Goal: Information Seeking & Learning: Stay updated

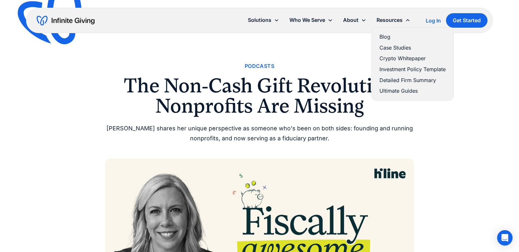
click at [387, 40] on link "Blog" at bounding box center [412, 36] width 66 height 9
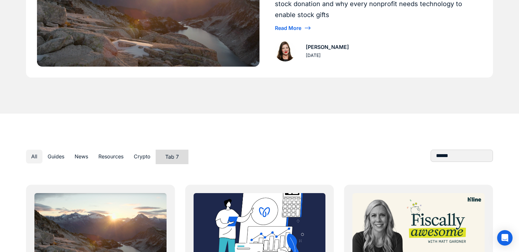
scroll to position [207, 0]
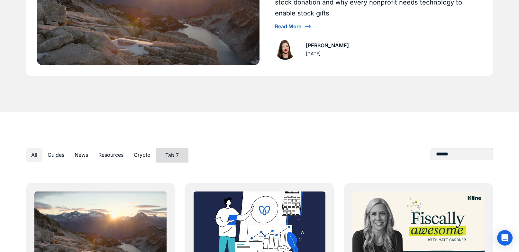
click at [163, 156] on link "Tab 7" at bounding box center [172, 155] width 33 height 14
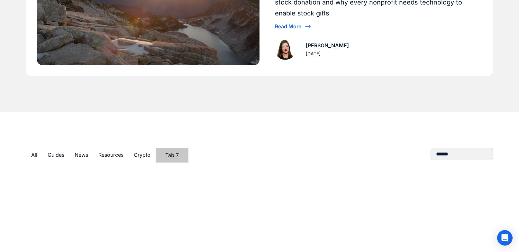
click at [143, 156] on div "Crypto" at bounding box center [142, 154] width 17 height 9
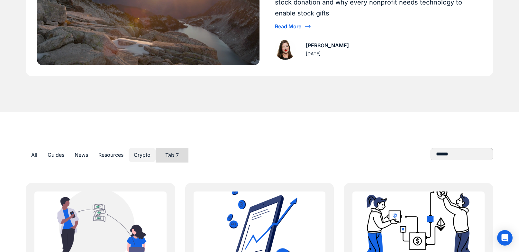
click at [109, 158] on div "Resources" at bounding box center [110, 154] width 25 height 9
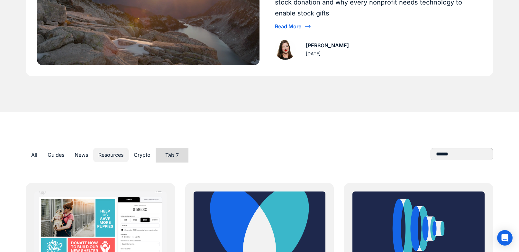
click at [78, 154] on div "News" at bounding box center [82, 154] width 14 height 9
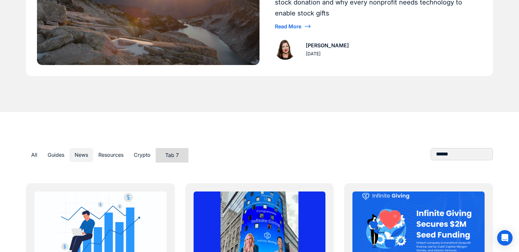
click at [50, 154] on div "Guides" at bounding box center [56, 154] width 17 height 9
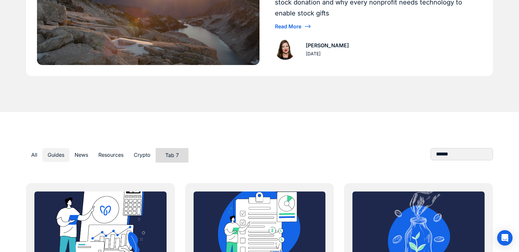
click at [32, 154] on div "All" at bounding box center [34, 154] width 6 height 9
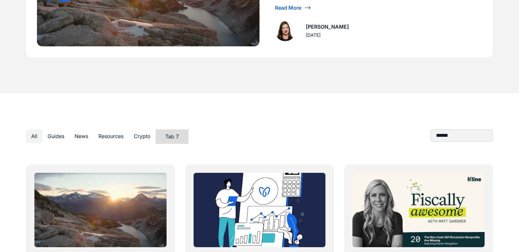
scroll to position [240, 0]
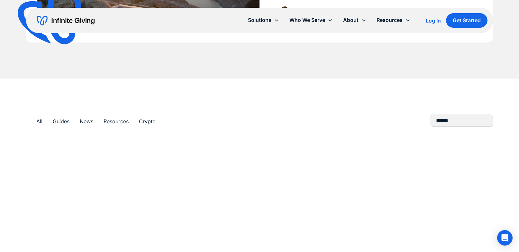
scroll to position [252, 0]
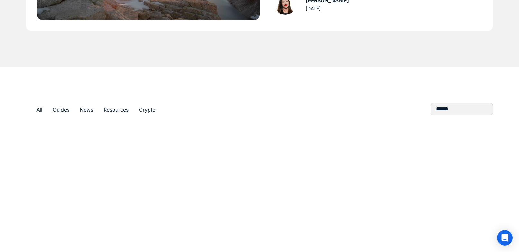
click at [37, 109] on div "All" at bounding box center [39, 109] width 6 height 9
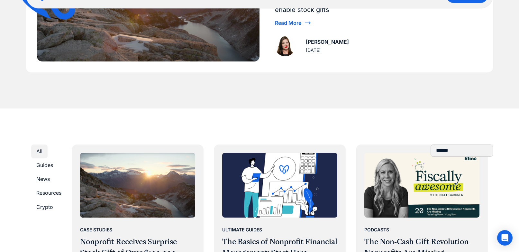
scroll to position [205, 0]
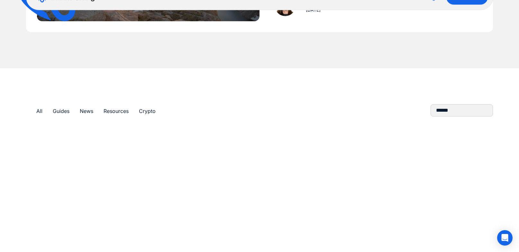
scroll to position [180, 0]
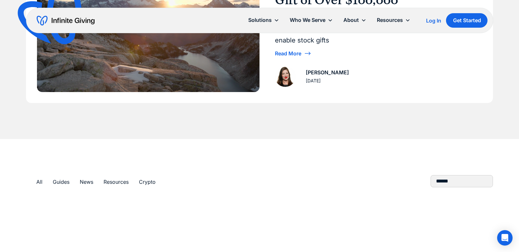
click at [35, 180] on link "All" at bounding box center [39, 182] width 16 height 14
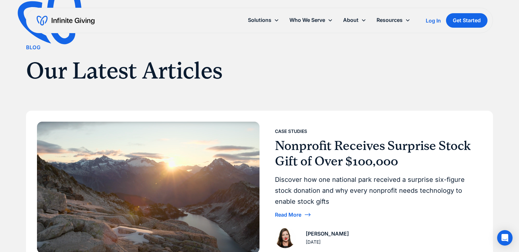
scroll to position [0, 0]
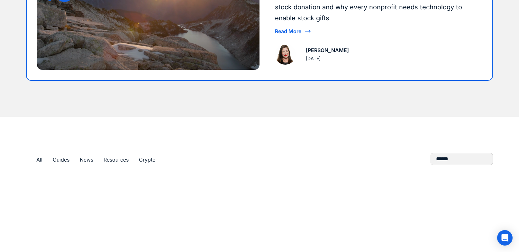
scroll to position [212, 0]
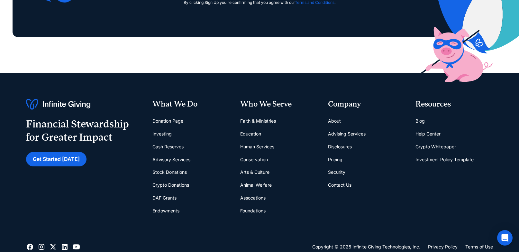
scroll to position [1115, 0]
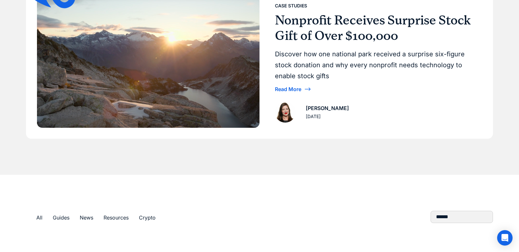
scroll to position [160, 0]
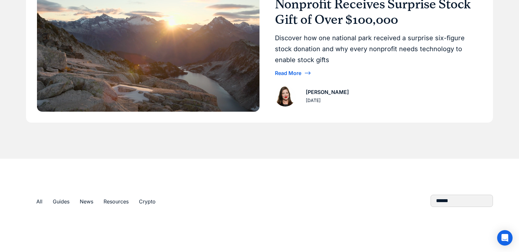
click at [35, 202] on link "All" at bounding box center [39, 202] width 16 height 14
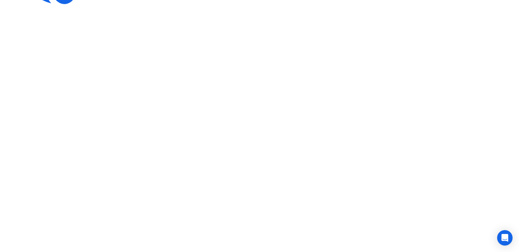
scroll to position [182, 0]
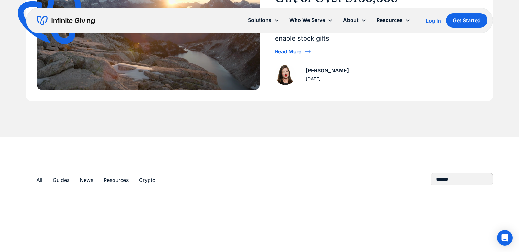
click at [43, 177] on link "All" at bounding box center [39, 180] width 16 height 14
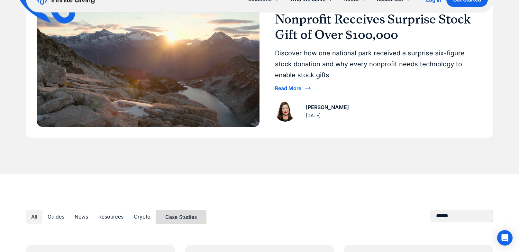
scroll to position [166, 0]
